Goal: Task Accomplishment & Management: Complete application form

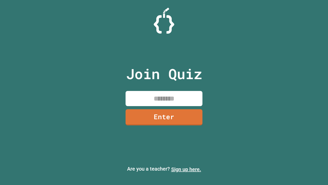
click at [186, 169] on link "Sign up here." at bounding box center [186, 169] width 30 height 6
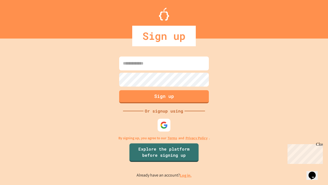
click at [186, 175] on link "Log in." at bounding box center [186, 174] width 12 height 5
